Goal: Task Accomplishment & Management: Manage account settings

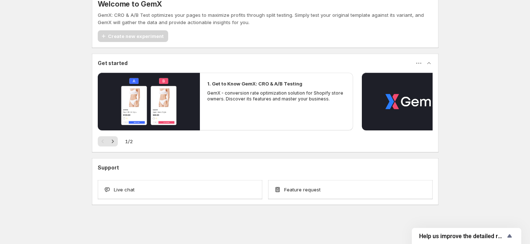
scroll to position [9, 0]
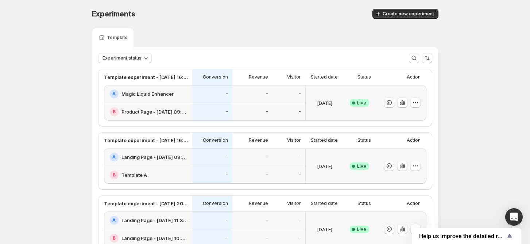
click at [165, 97] on div "A Magic Liquid Enhancer" at bounding box center [149, 93] width 78 height 9
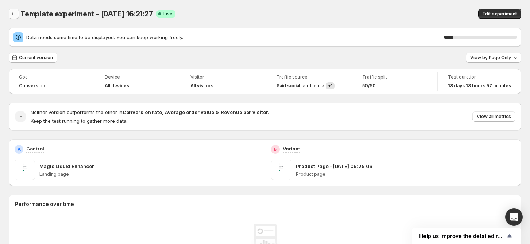
click at [13, 13] on icon "Back" at bounding box center [13, 13] width 7 height 7
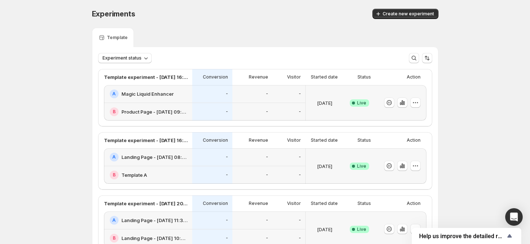
click at [131, 92] on h2 "Magic Liquid Enhancer" at bounding box center [147, 93] width 52 height 7
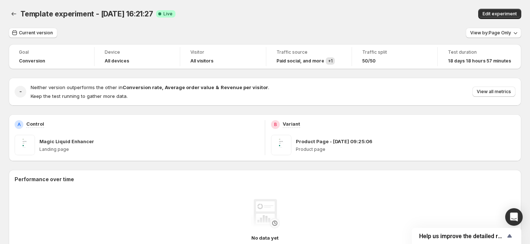
click at [292, 63] on h4 "Paid social , and more" at bounding box center [300, 61] width 48 height 6
click at [333, 59] on span "+ 1" at bounding box center [330, 60] width 5 height 5
click at [18, 15] on button "Back" at bounding box center [14, 14] width 10 height 10
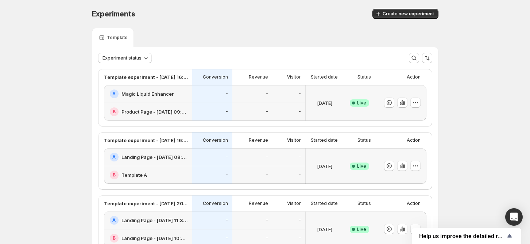
click at [403, 102] on icon "button" at bounding box center [401, 102] width 1 height 5
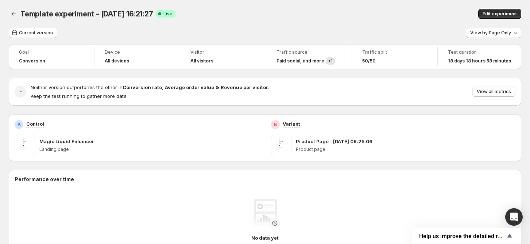
click at [358, 16] on div "Edit experiment" at bounding box center [424, 14] width 193 height 10
click at [47, 36] on button "Current version" at bounding box center [33, 33] width 49 height 10
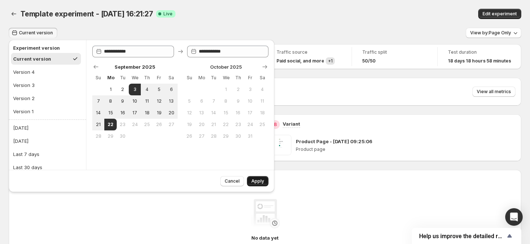
click at [263, 179] on span "Apply" at bounding box center [257, 181] width 13 height 6
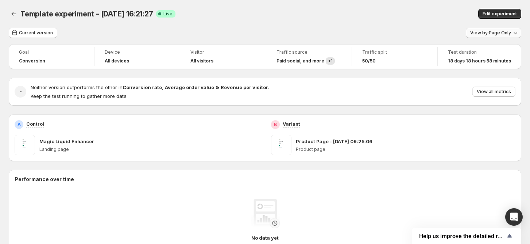
click at [482, 31] on span "View by: Page Only" at bounding box center [490, 33] width 41 height 6
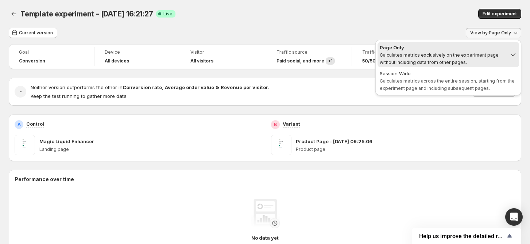
drag, startPoint x: 467, startPoint y: 79, endPoint x: 461, endPoint y: 68, distance: 12.7
click at [467, 79] on span "Calculates metrics across the entire session, starting from the experiment page…" at bounding box center [447, 84] width 135 height 13
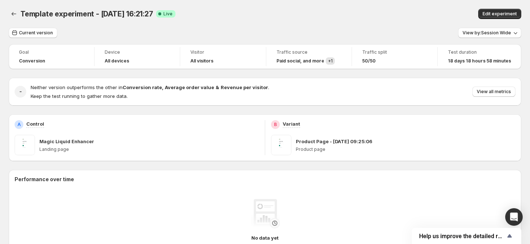
click at [433, 28] on div "Current version View by: Session Wide" at bounding box center [265, 33] width 512 height 11
click at [481, 238] on span "Help us improve the detailed report for A/B campaigns" at bounding box center [462, 235] width 86 height 7
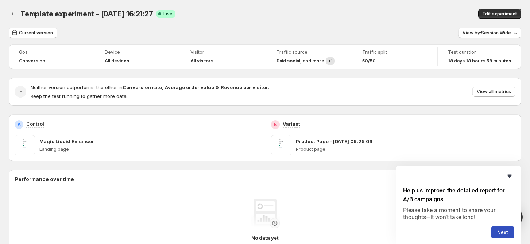
click at [511, 175] on icon "Hide survey" at bounding box center [509, 175] width 9 height 9
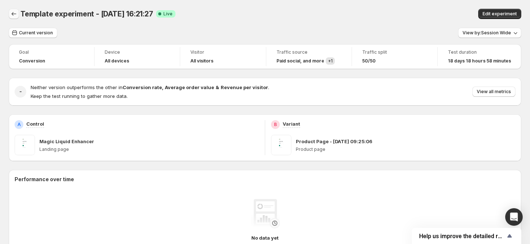
click at [14, 15] on icon "Back" at bounding box center [13, 13] width 7 height 7
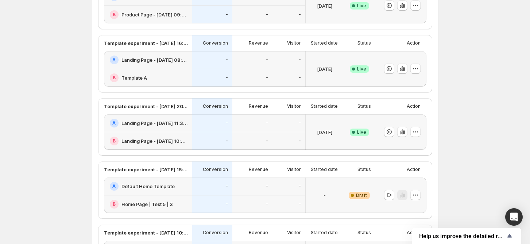
scroll to position [49, 0]
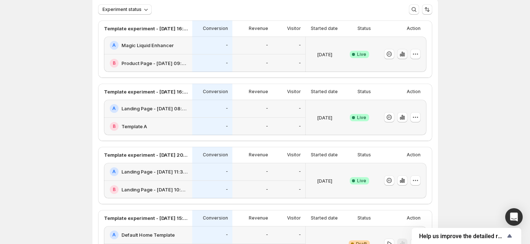
click at [406, 52] on icon "button" at bounding box center [402, 53] width 7 height 7
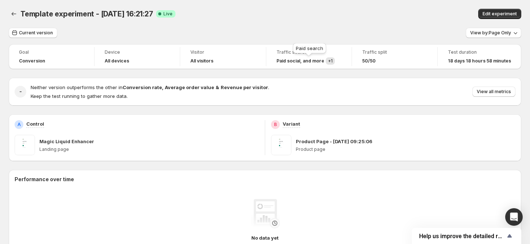
click at [333, 62] on span "+ 1" at bounding box center [330, 60] width 5 height 5
click at [318, 64] on h4 "Paid social , and more" at bounding box center [300, 61] width 48 height 6
click at [317, 63] on h4 "Paid social , and more" at bounding box center [300, 61] width 48 height 6
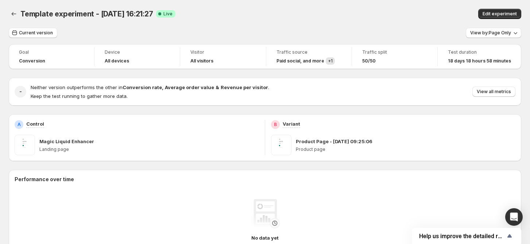
click at [310, 47] on div "Goal Conversion Device All devices Visitor All visitors Traffic source Paid soc…" at bounding box center [265, 56] width 512 height 25
click at [205, 61] on h4 "All visitors" at bounding box center [201, 61] width 23 height 6
click at [13, 16] on icon "Back" at bounding box center [13, 13] width 7 height 7
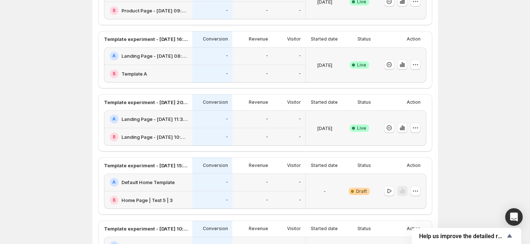
scroll to position [49, 0]
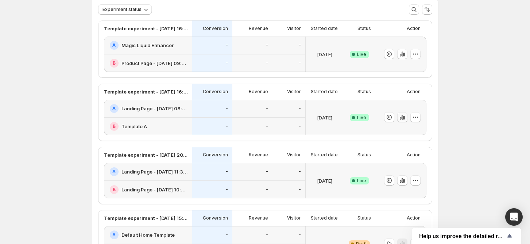
click at [406, 114] on icon "button" at bounding box center [402, 116] width 7 height 7
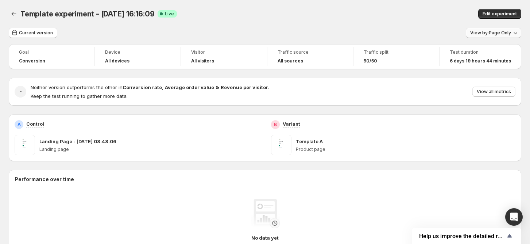
click at [491, 35] on span "View by: Page Only" at bounding box center [490, 33] width 41 height 6
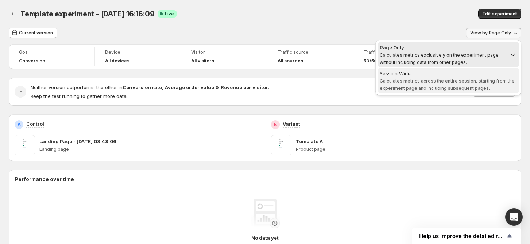
click at [439, 74] on div "Session Wide" at bounding box center [448, 73] width 137 height 7
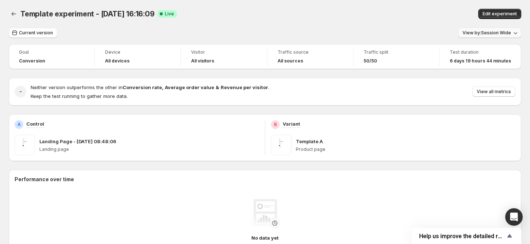
click at [488, 36] on button "View by: Session Wide" at bounding box center [489, 33] width 63 height 10
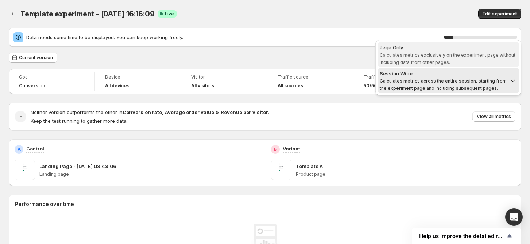
click at [486, 51] on span "Page Only Calculates metrics exclusively on the experiment page without includi…" at bounding box center [448, 55] width 137 height 22
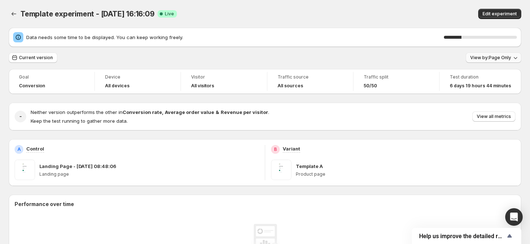
click at [487, 60] on span "View by: Page Only" at bounding box center [490, 58] width 41 height 6
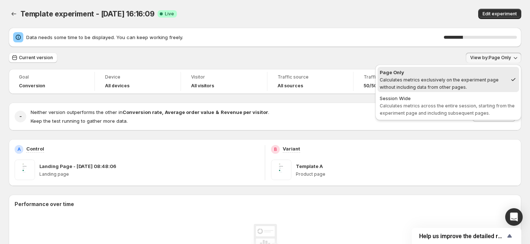
click at [475, 100] on div "Session Wide" at bounding box center [448, 97] width 137 height 7
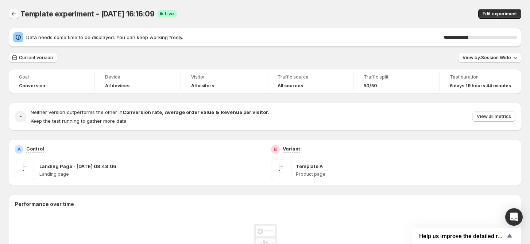
click at [17, 18] on button "Back" at bounding box center [14, 14] width 10 height 10
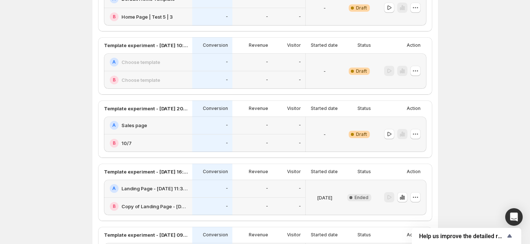
scroll to position [369, 0]
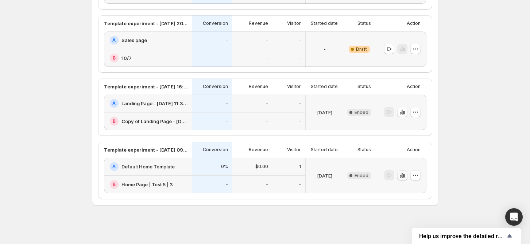
click at [406, 177] on icon "button" at bounding box center [402, 174] width 7 height 7
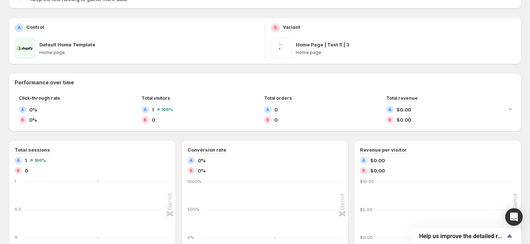
scroll to position [97, 0]
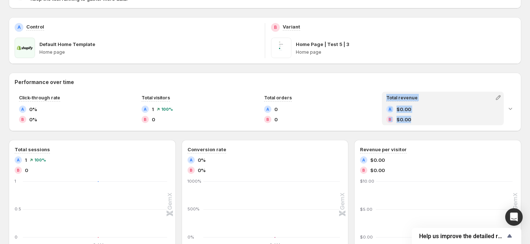
drag, startPoint x: 245, startPoint y: 115, endPoint x: 427, endPoint y: 124, distance: 182.6
click at [427, 124] on div "Click-through rate A 0% B 0% Total visitors A 1 100 % B 0 Total orders A 0 B 0 …" at bounding box center [259, 109] width 489 height 34
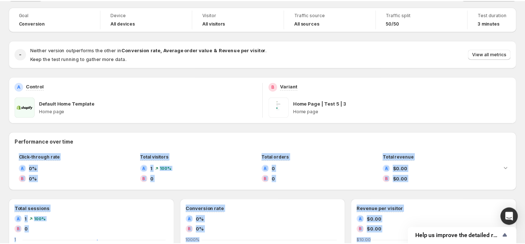
scroll to position [0, 0]
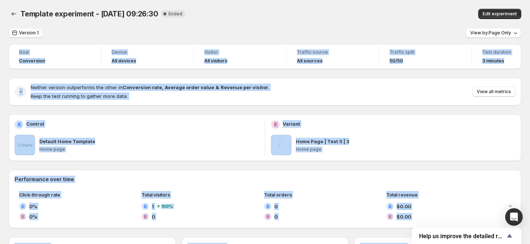
drag, startPoint x: 402, startPoint y: 180, endPoint x: 11, endPoint y: 30, distance: 418.9
click at [12, 14] on icon "Back" at bounding box center [14, 14] width 5 height 4
